Goal: Task Accomplishment & Management: Manage account settings

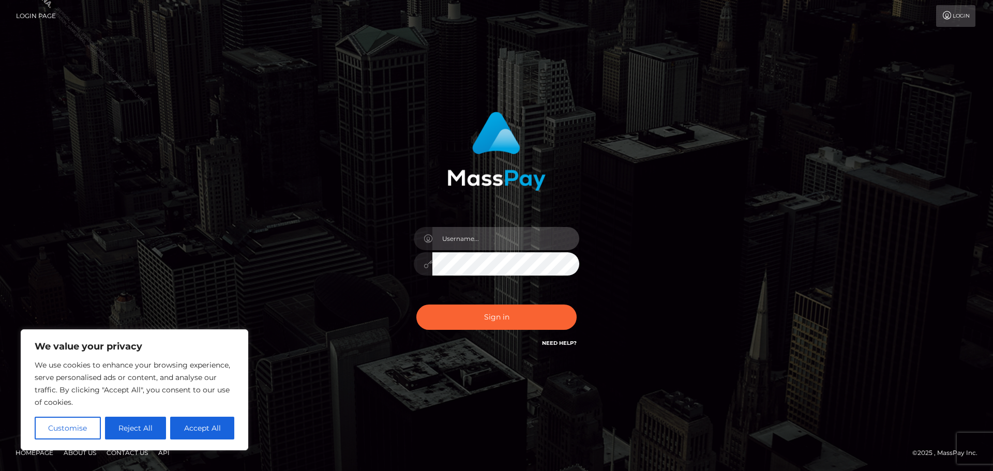
click at [474, 242] on input "text" at bounding box center [506, 238] width 147 height 23
type input "[PERSON_NAME].Silversocial"
click at [417, 305] on button "Sign in" at bounding box center [497, 317] width 160 height 25
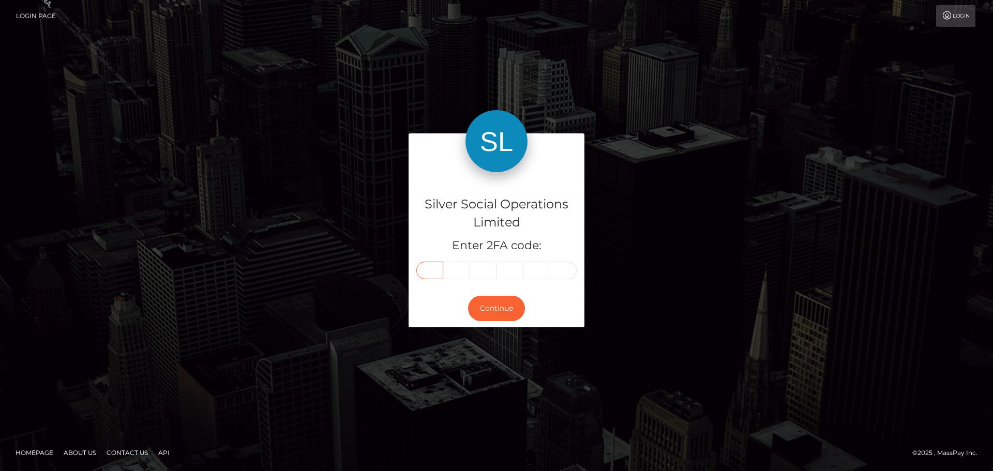
click at [426, 276] on input "text" at bounding box center [430, 271] width 27 height 18
type input "1"
type input "6"
type input "9"
type input "7"
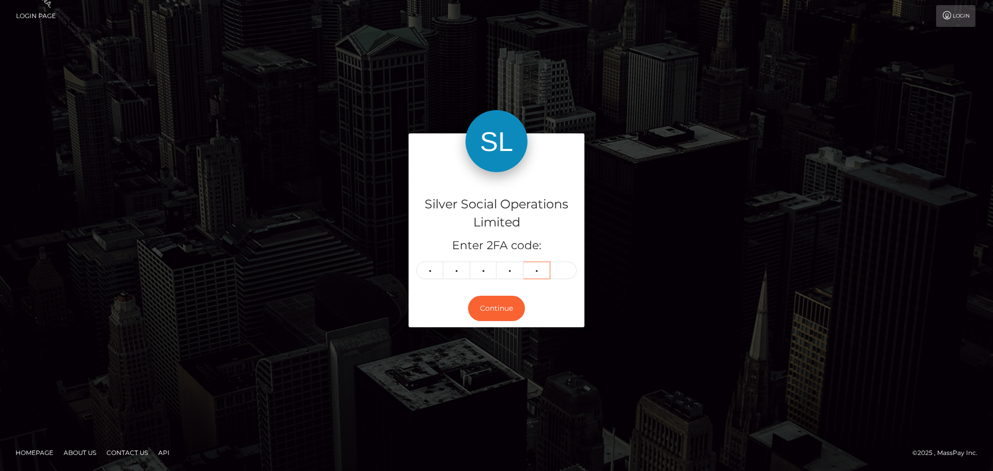
type input "4"
type input "7"
type input "9"
type input "7"
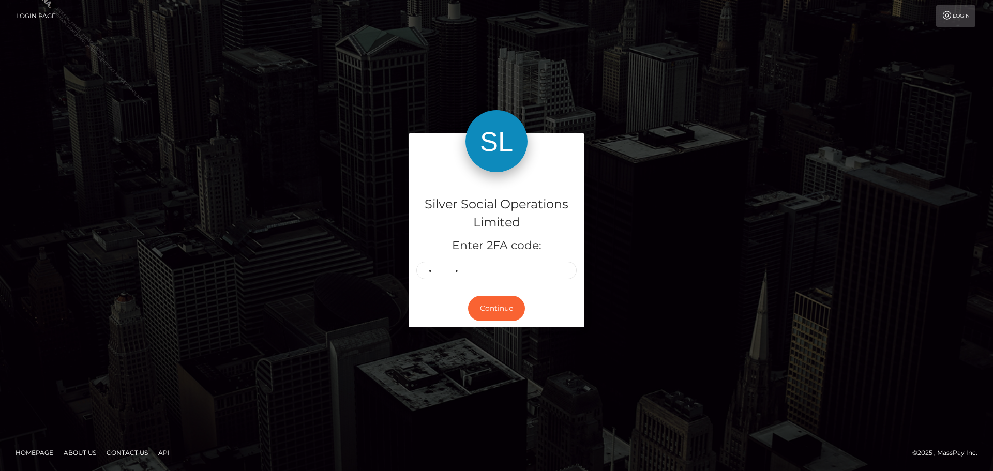
type input "7"
type input "9"
type input "0"
type input "9"
type input "0"
